Goal: Information Seeking & Learning: Understand process/instructions

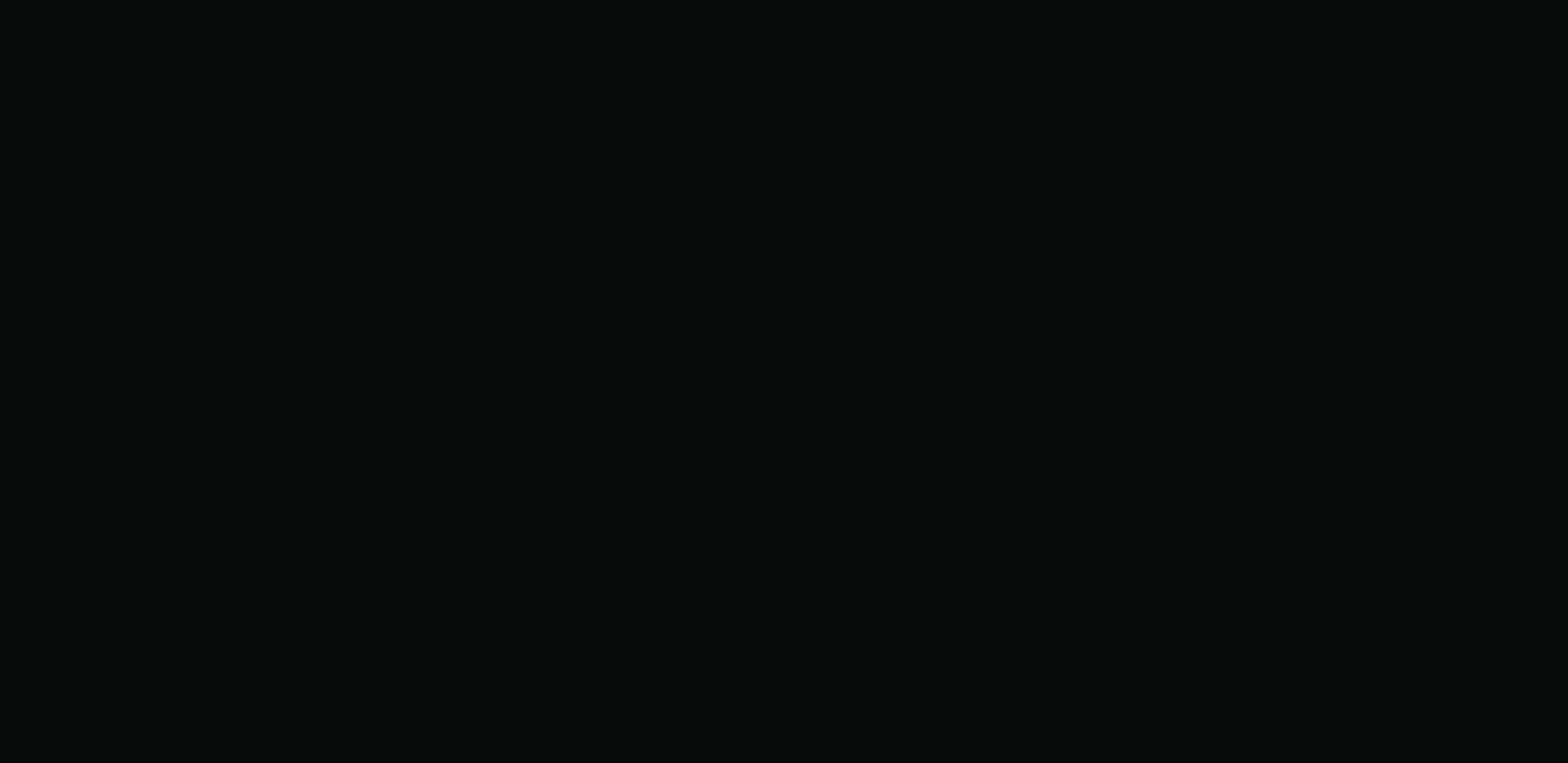
scroll to position [9357, 0]
drag, startPoint x: 397, startPoint y: 736, endPoint x: 404, endPoint y: 731, distance: 8.9
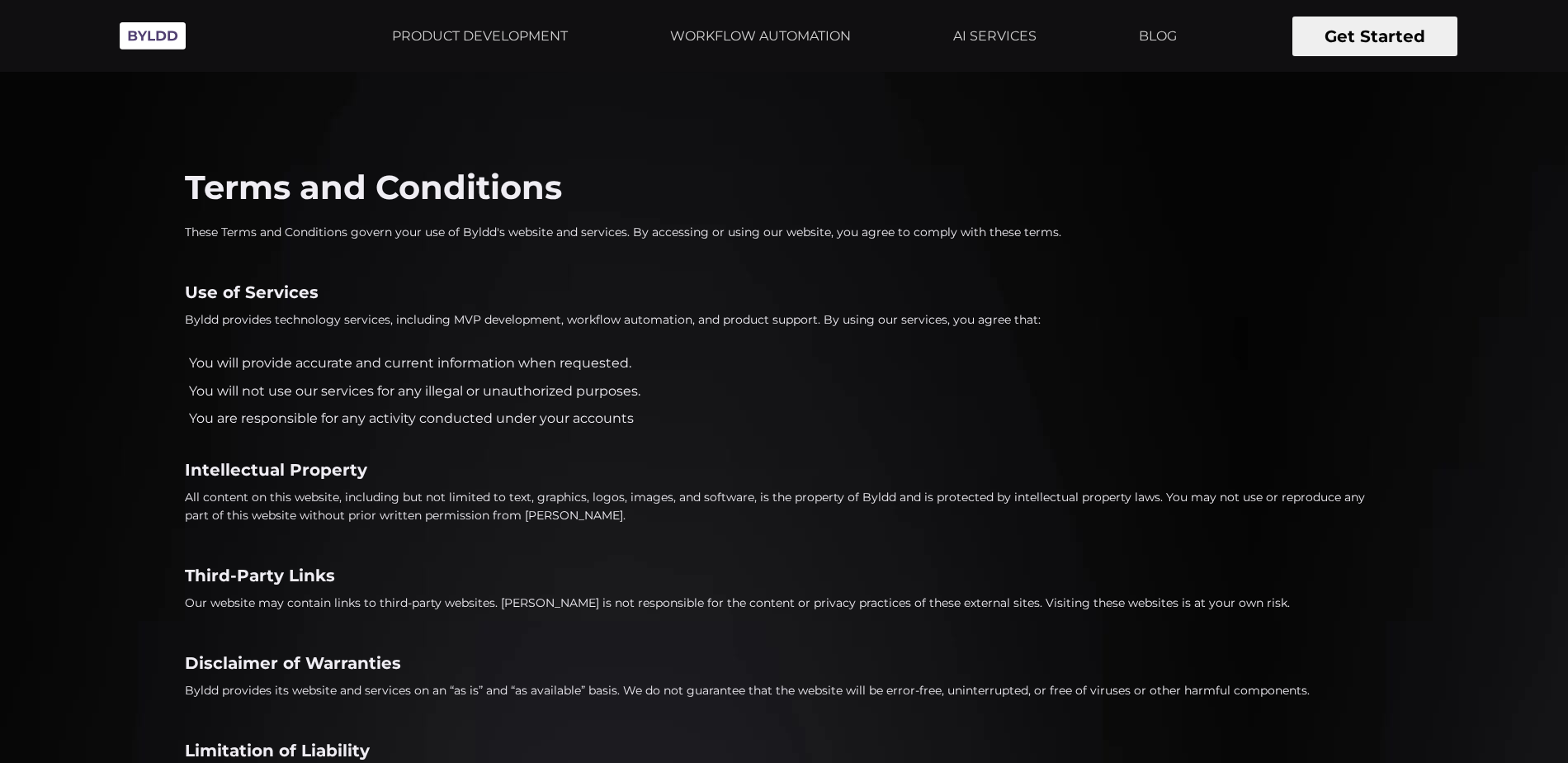
click at [162, 31] on img at bounding box center [152, 35] width 83 height 45
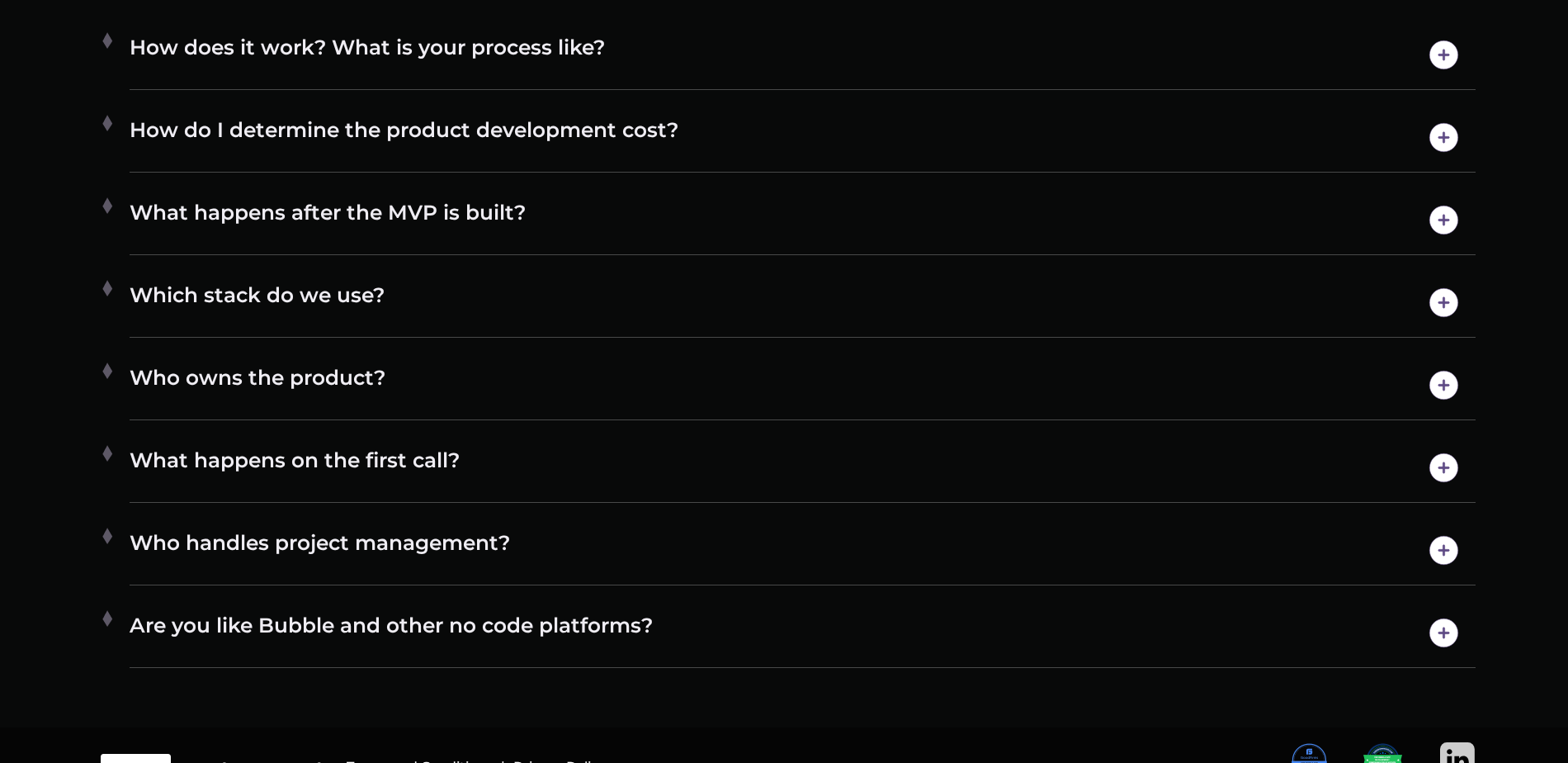
scroll to position [9555, 0]
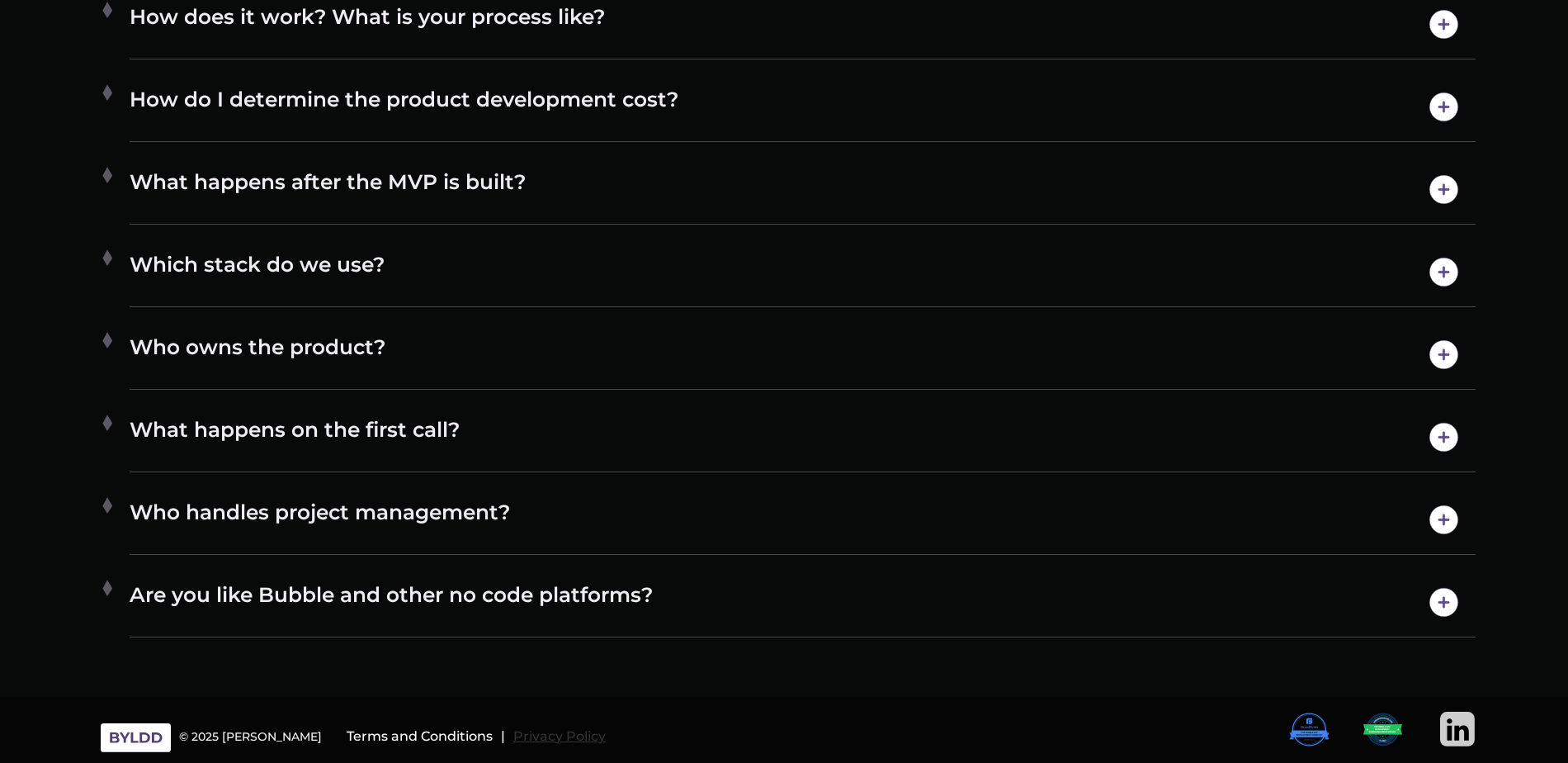
click at [513, 736] on h6 "Privacy Policy" at bounding box center [559, 736] width 92 height 15
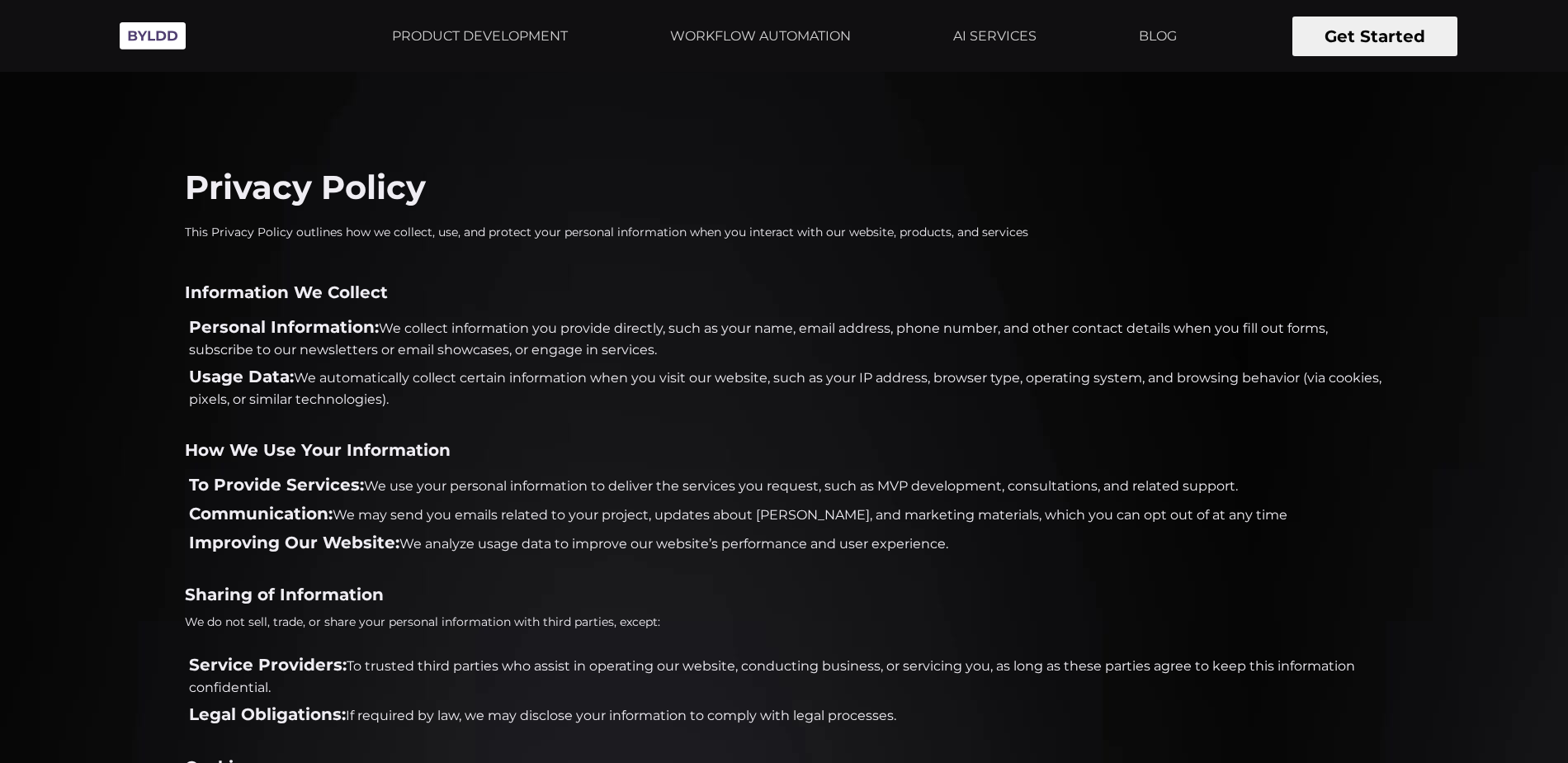
click at [131, 26] on img at bounding box center [152, 35] width 83 height 45
